Goal: Navigation & Orientation: Find specific page/section

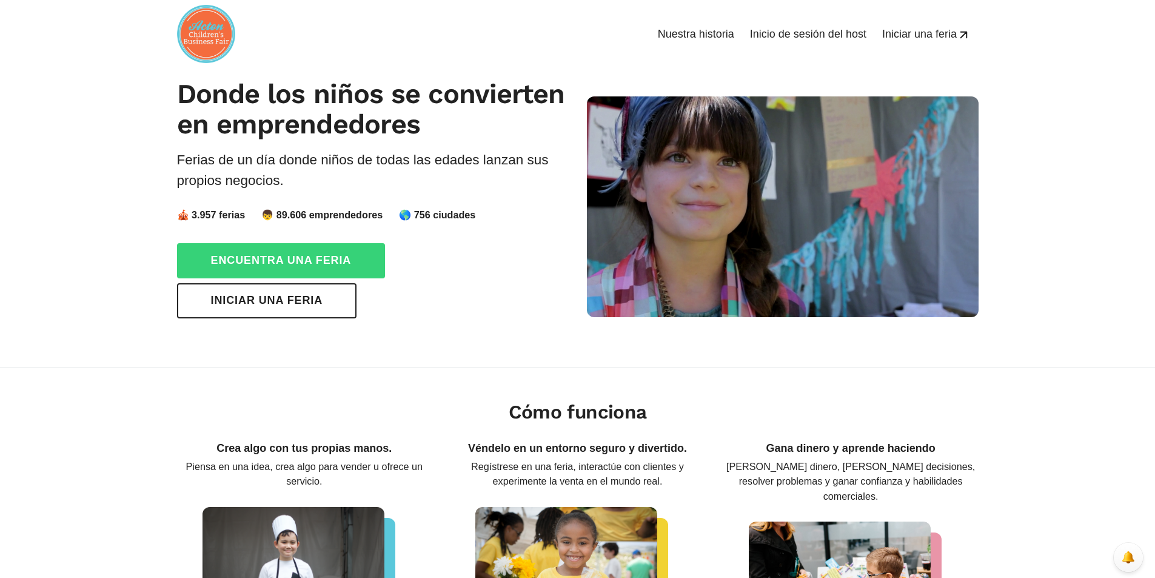
click at [297, 269] on link "Encuentra una feria" at bounding box center [281, 260] width 209 height 35
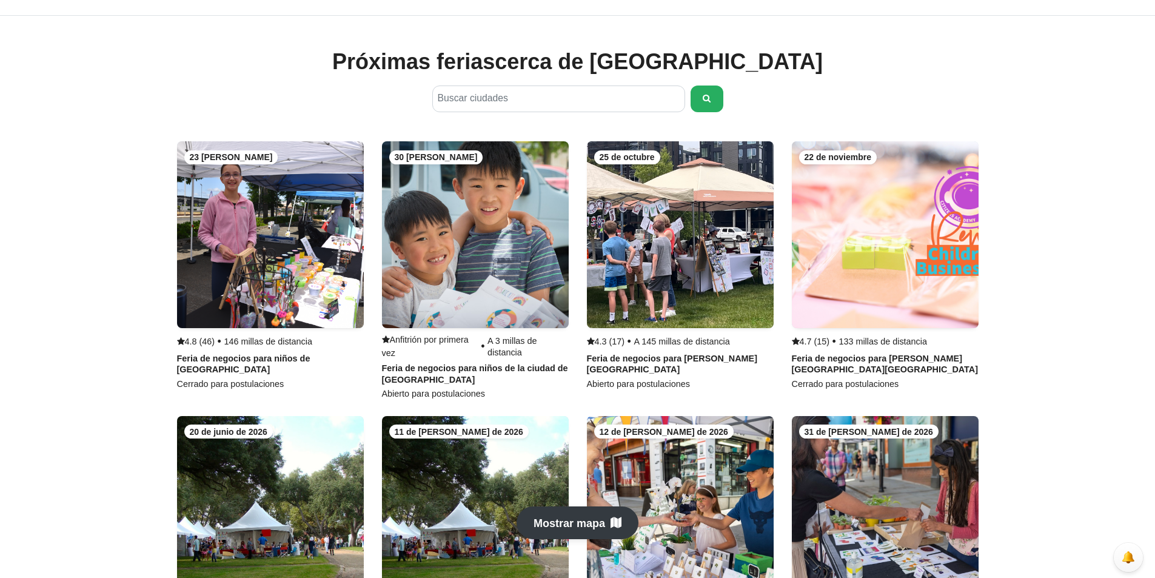
scroll to position [672, 0]
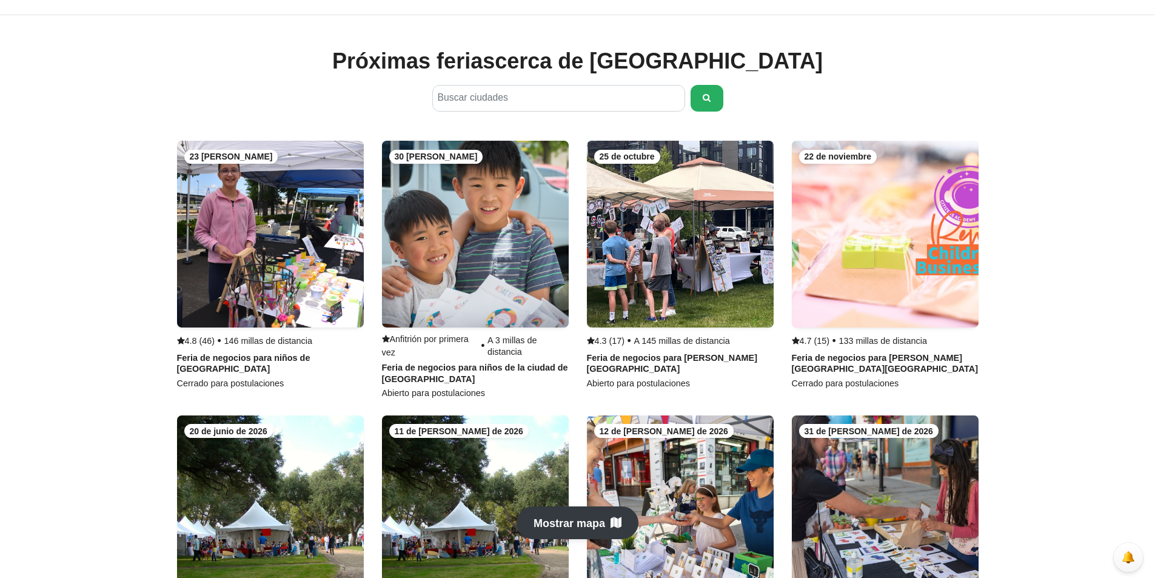
click at [302, 323] on link at bounding box center [270, 265] width 187 height 248
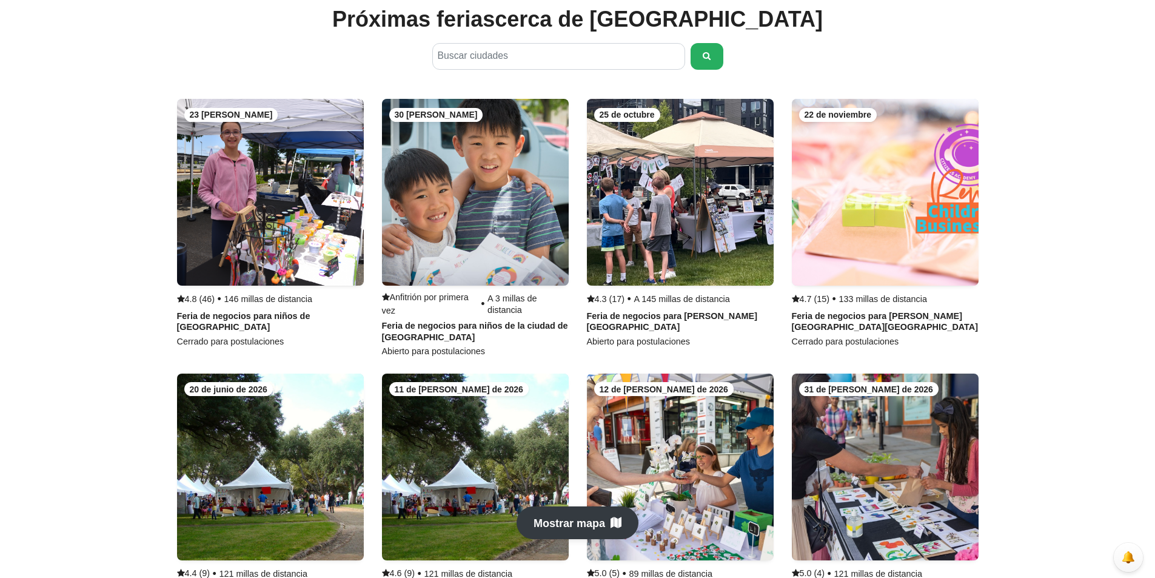
scroll to position [793, 0]
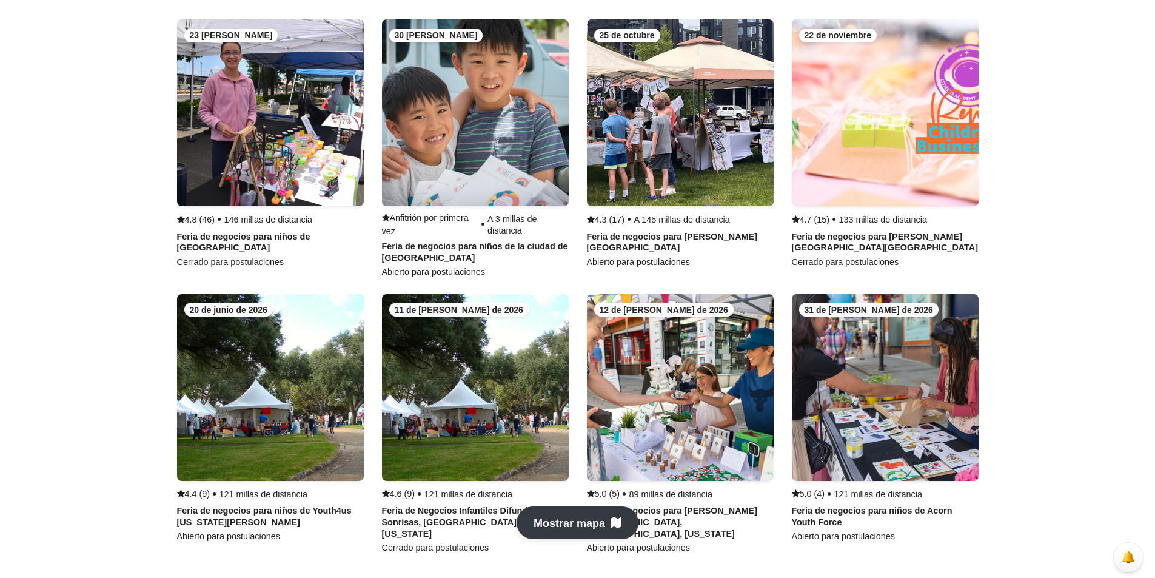
click at [468, 233] on link at bounding box center [475, 148] width 187 height 258
